Goal: Task Accomplishment & Management: Use online tool/utility

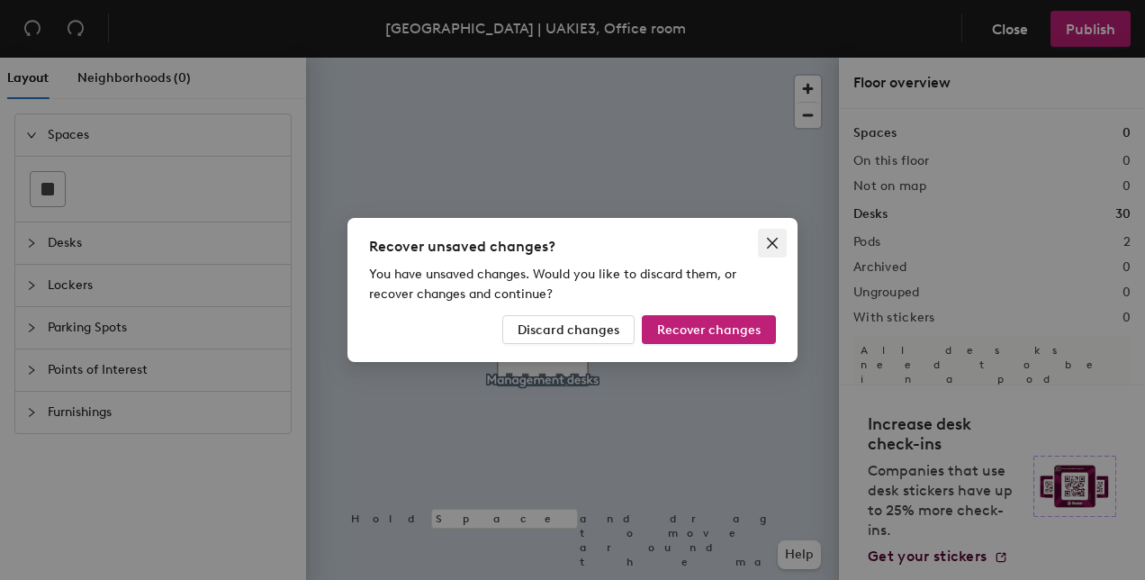
click at [767, 247] on icon "close" at bounding box center [772, 243] width 11 height 11
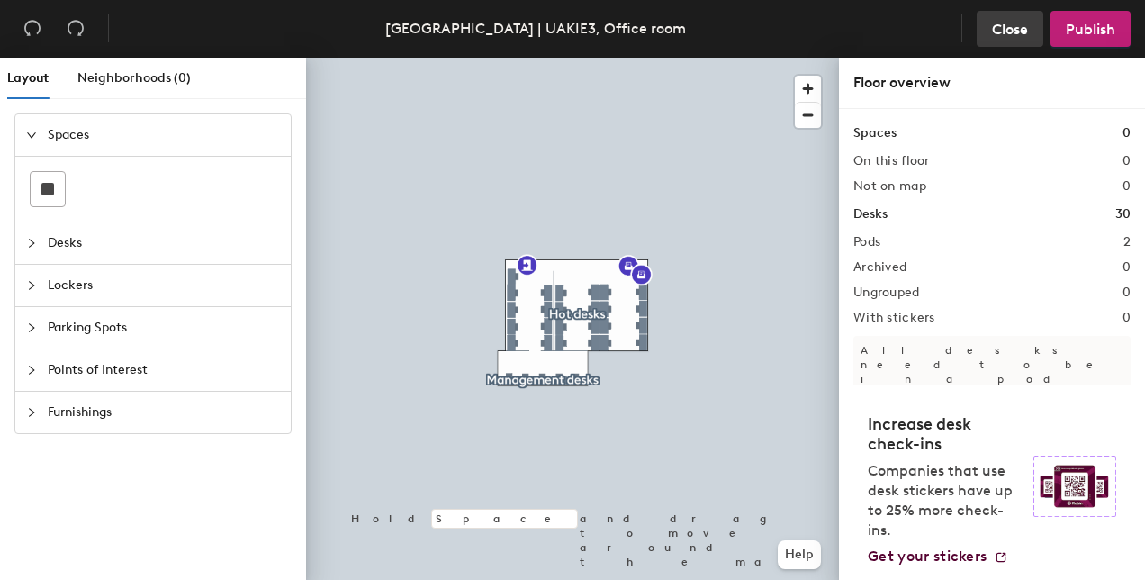
click at [998, 27] on span "Close" at bounding box center [1010, 29] width 36 height 17
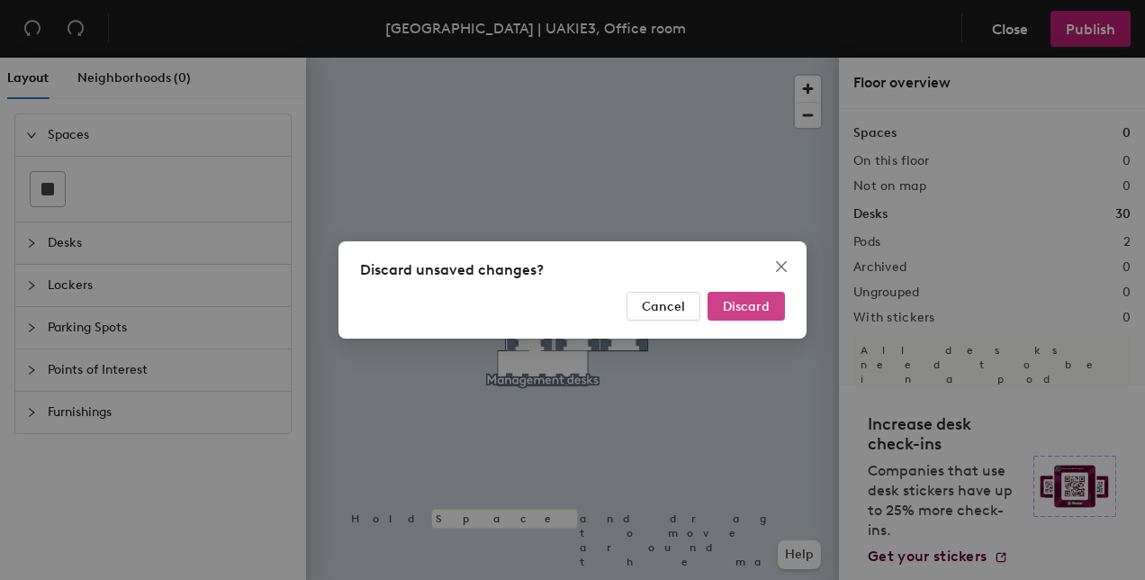
click at [734, 305] on span "Discard" at bounding box center [746, 306] width 47 height 15
